Goal: Information Seeking & Learning: Learn about a topic

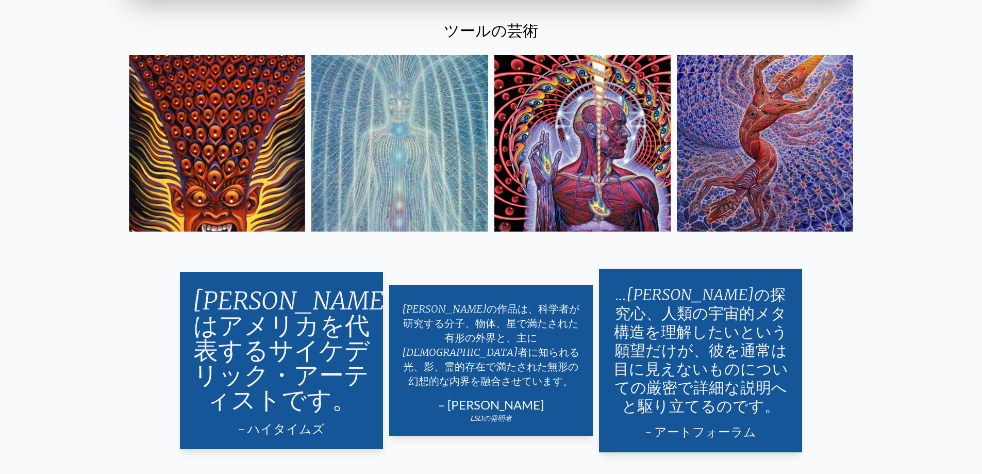
scroll to position [2123, 0]
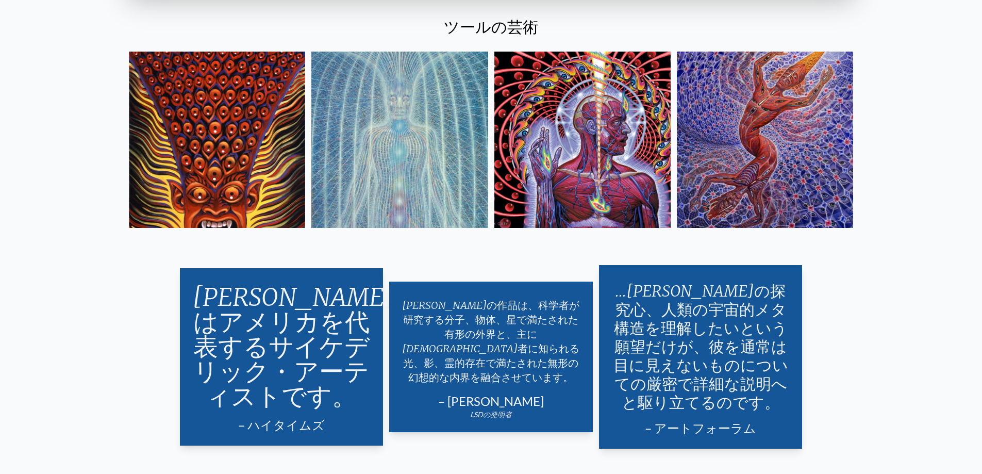
click at [554, 138] on img at bounding box center [582, 140] width 176 height 176
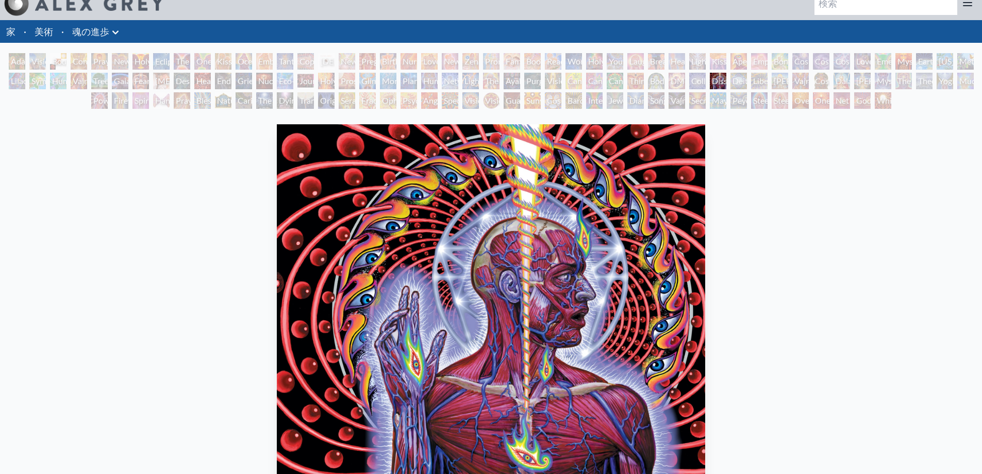
click at [981, 65] on html "Art Writings About" at bounding box center [491, 371] width 982 height 768
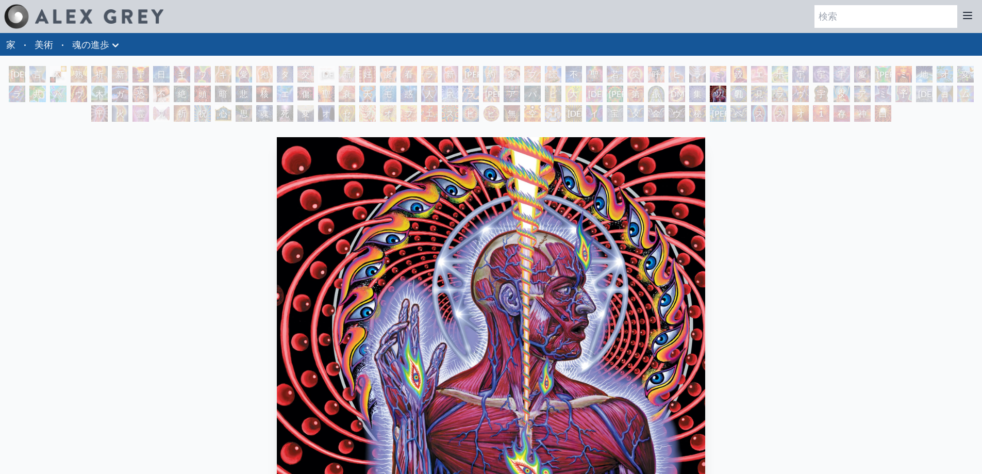
click at [689, 120] on div "秘密の執筆者" at bounding box center [697, 113] width 16 height 16
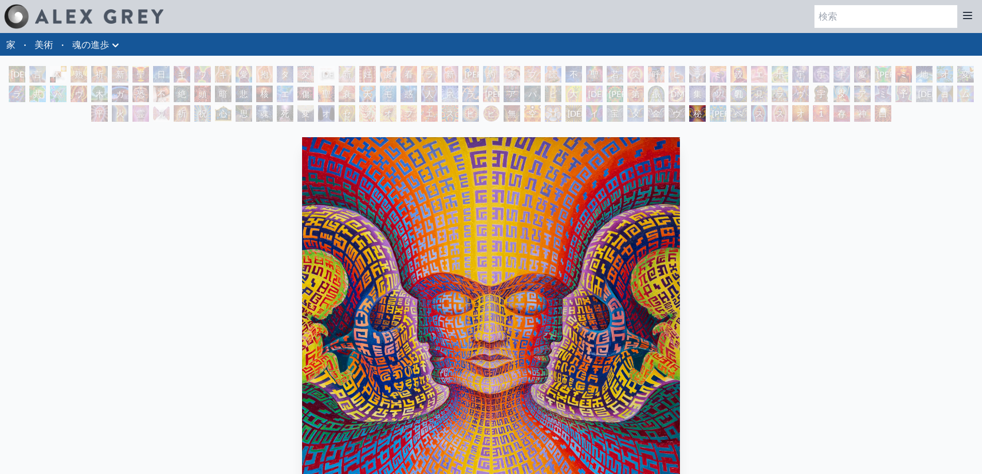
click at [581, 98] on div "大麻ムドラ" at bounding box center [573, 94] width 16 height 16
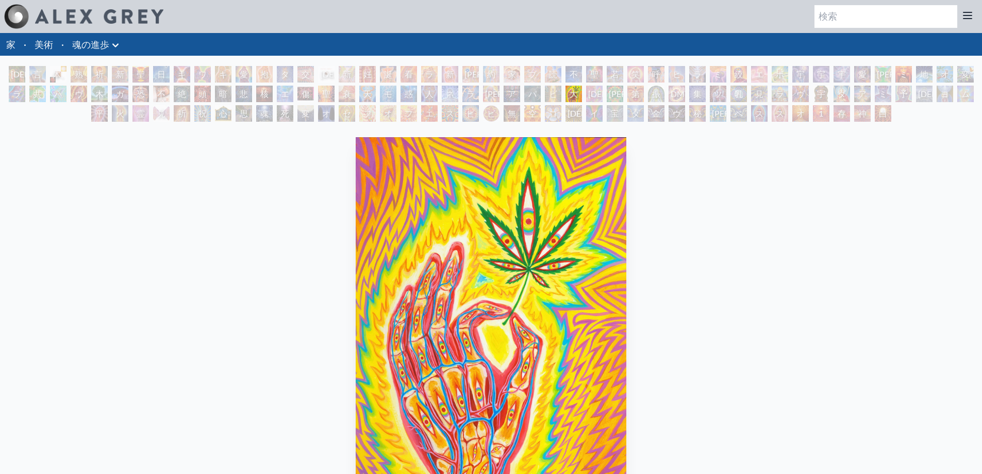
click at [837, 111] on font "存在の網" at bounding box center [841, 131] width 8 height 47
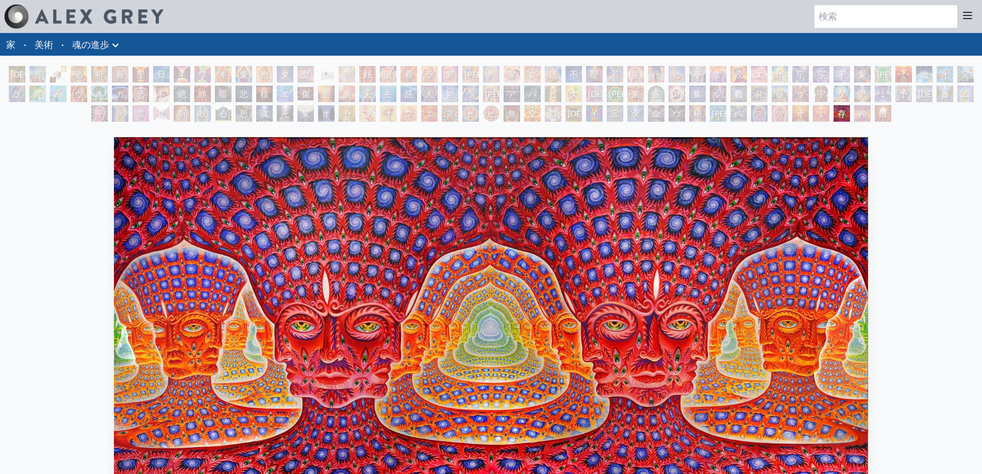
click at [866, 114] on font "神自身" at bounding box center [862, 125] width 8 height 35
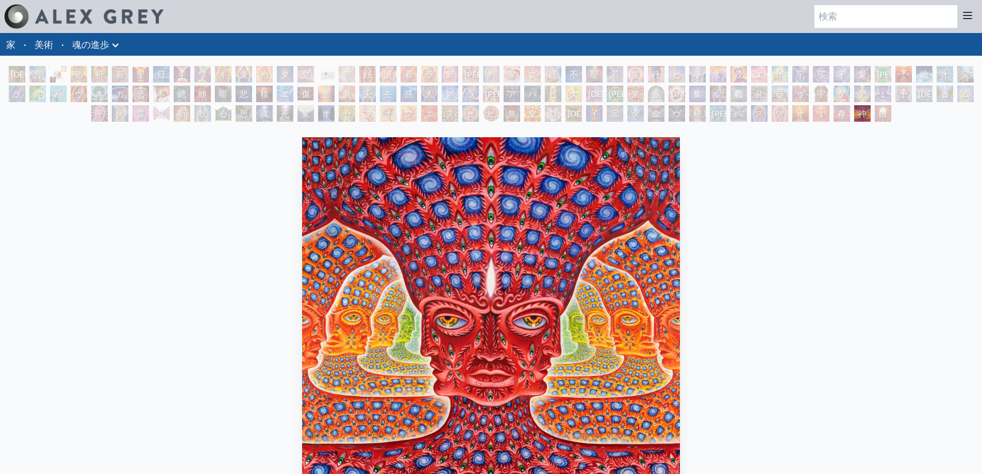
click at [887, 112] on font "白い光" at bounding box center [883, 125] width 8 height 35
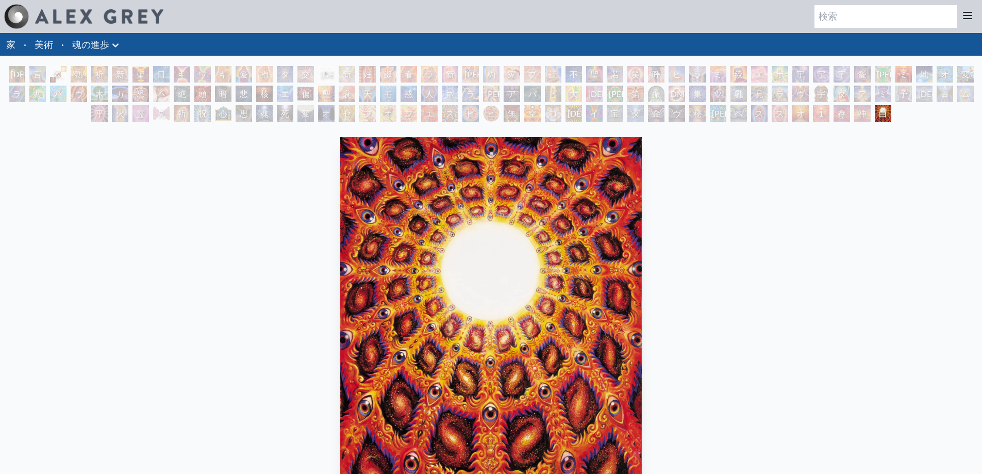
click at [817, 117] on font "1つ" at bounding box center [821, 119] width 8 height 22
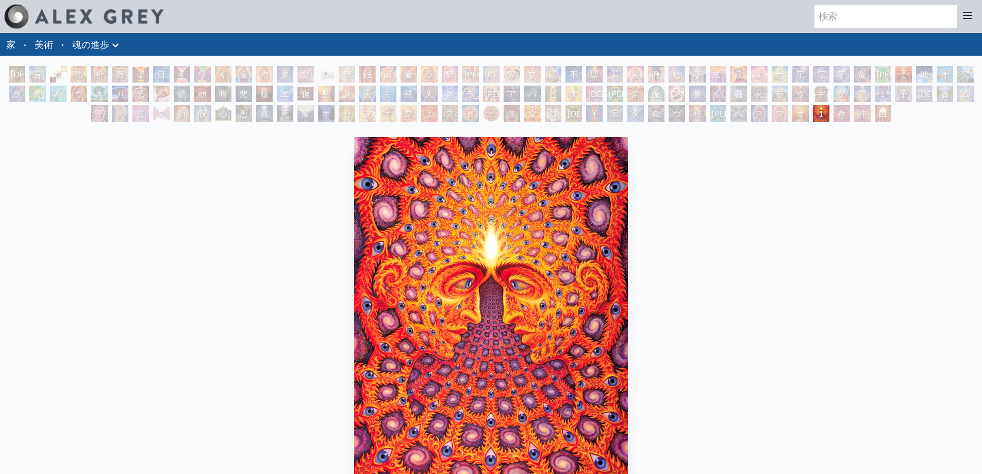
click at [796, 116] on font "オーバーソウル" at bounding box center [800, 150] width 8 height 84
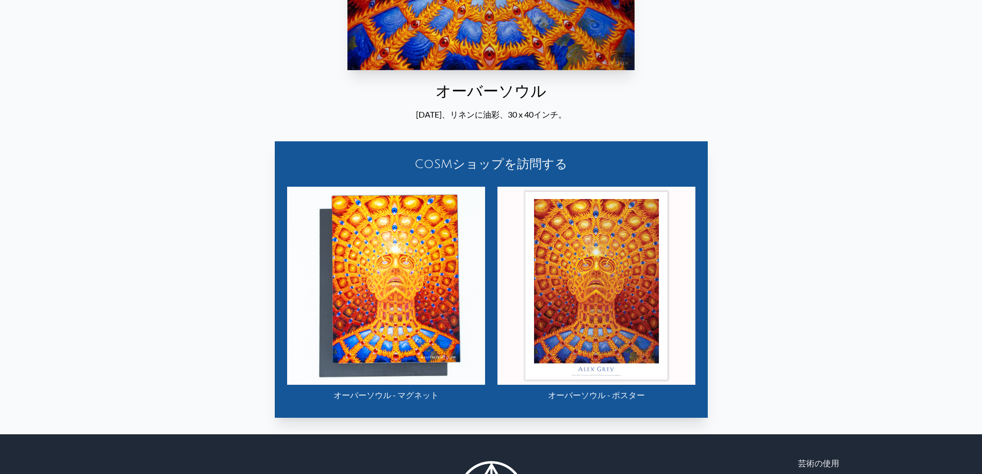
scroll to position [464, 0]
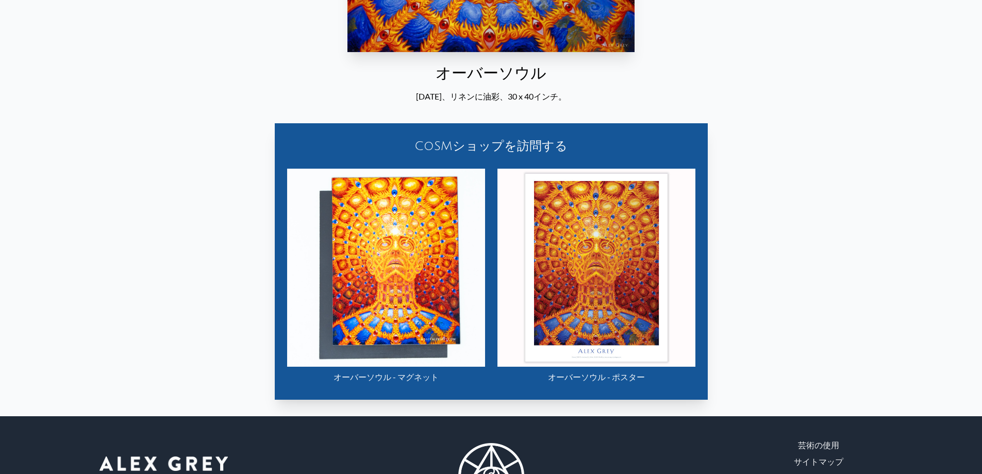
click at [636, 222] on img "129 / 133" at bounding box center [596, 267] width 198 height 198
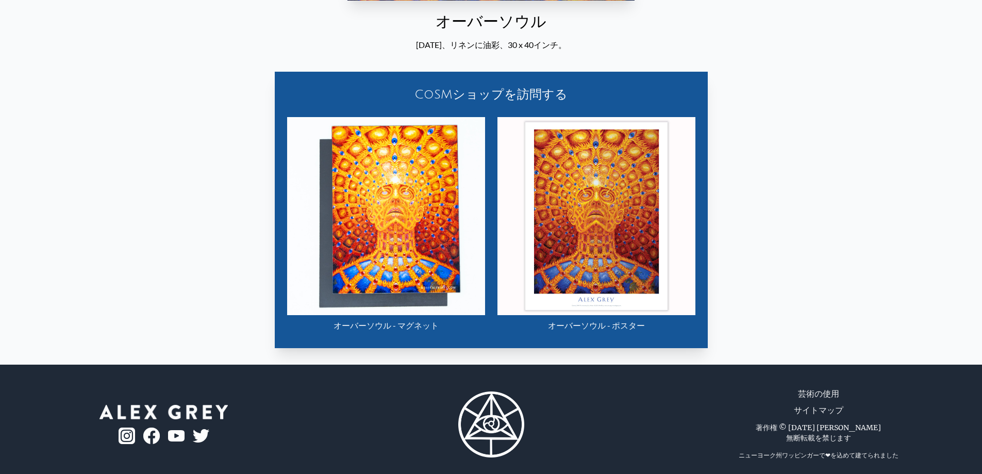
click at [415, 230] on img "129 / 133" at bounding box center [386, 216] width 198 height 198
